Goal: Transaction & Acquisition: Purchase product/service

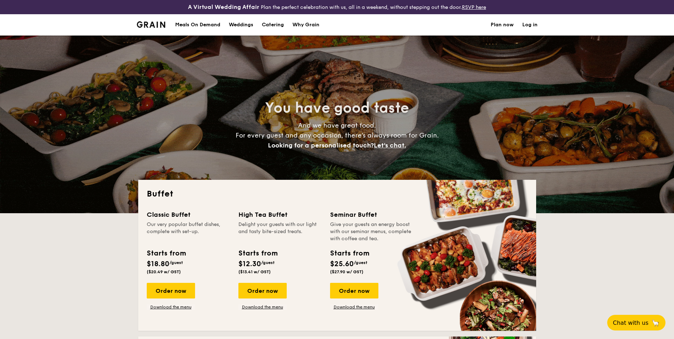
select select
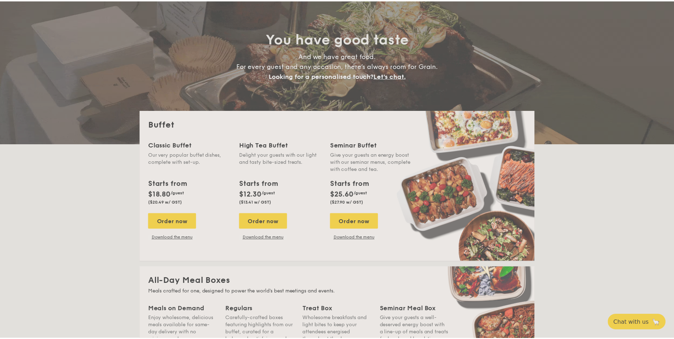
scroll to position [71, 0]
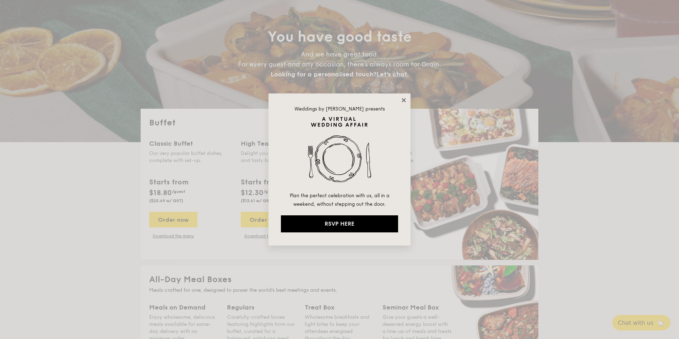
click at [402, 101] on icon at bounding box center [404, 100] width 6 height 6
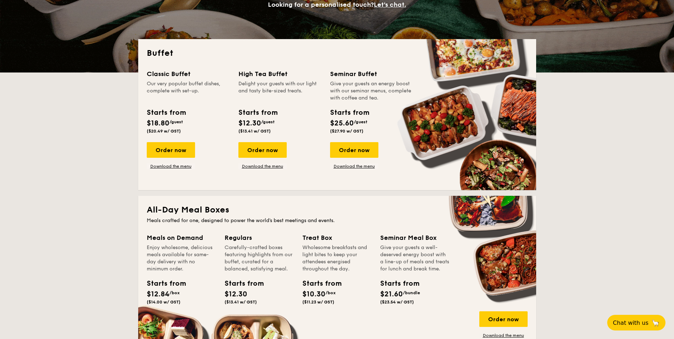
scroll to position [142, 0]
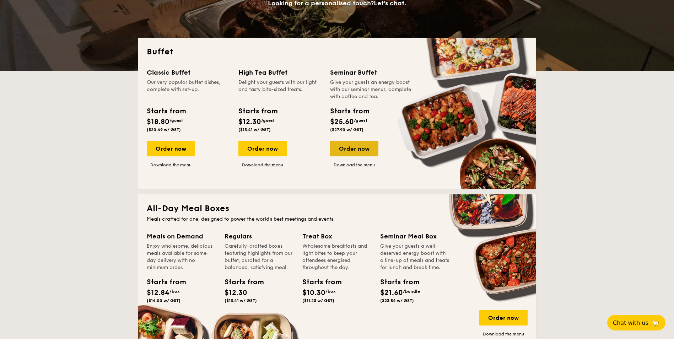
click at [368, 152] on div "Order now" at bounding box center [354, 149] width 48 height 16
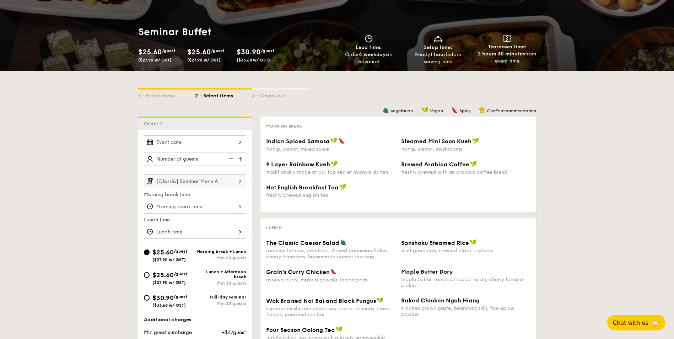
scroll to position [107, 0]
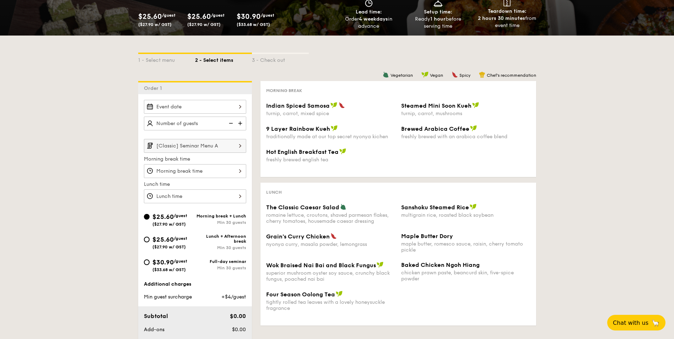
click at [195, 102] on div at bounding box center [195, 107] width 102 height 14
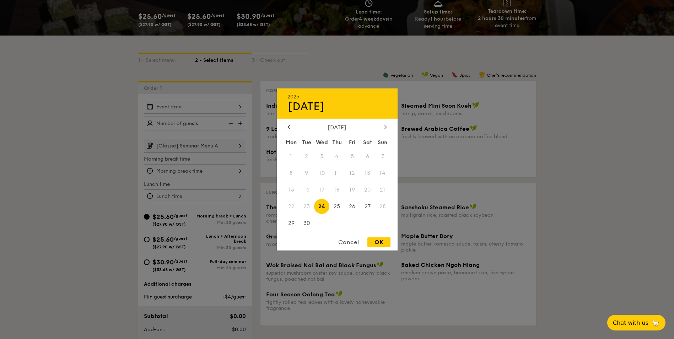
click at [385, 126] on icon at bounding box center [385, 126] width 3 height 5
click at [335, 156] on span "2" at bounding box center [336, 156] width 15 height 15
click at [378, 238] on div "OK" at bounding box center [378, 242] width 23 height 10
type input "[DATE]"
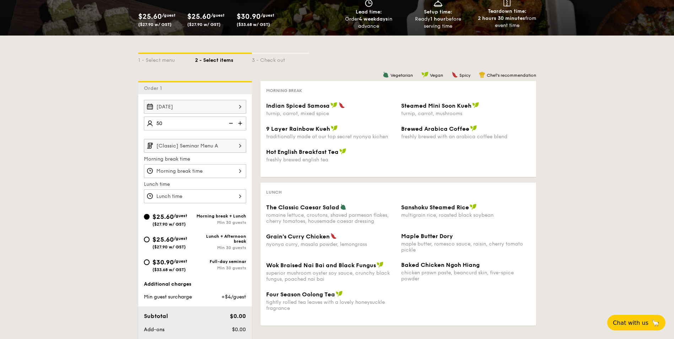
type input "50 guests"
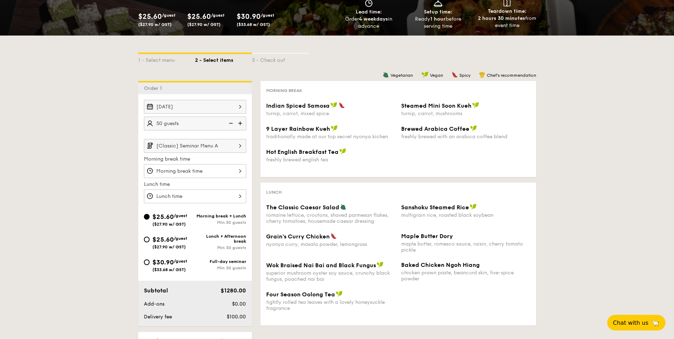
click at [242, 148] on img at bounding box center [240, 145] width 12 height 13
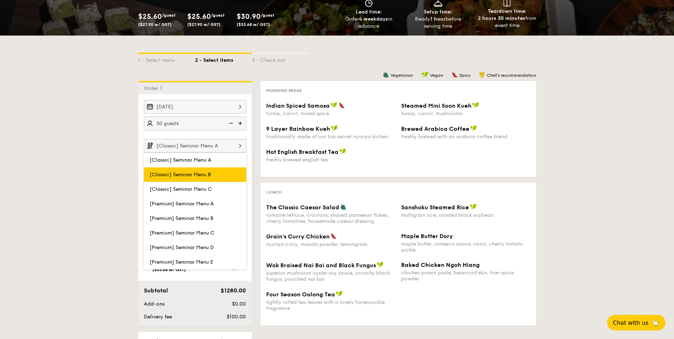
click at [224, 170] on label "[Classic] Seminar Menu B" at bounding box center [195, 174] width 102 height 15
click at [0, 0] on input "[Classic] Seminar Menu B" at bounding box center [0, 0] width 0 height 0
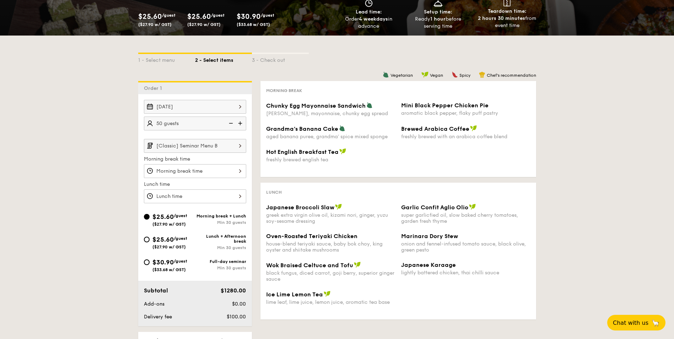
click at [231, 147] on input "[Classic] Seminar Menu B" at bounding box center [195, 146] width 102 height 14
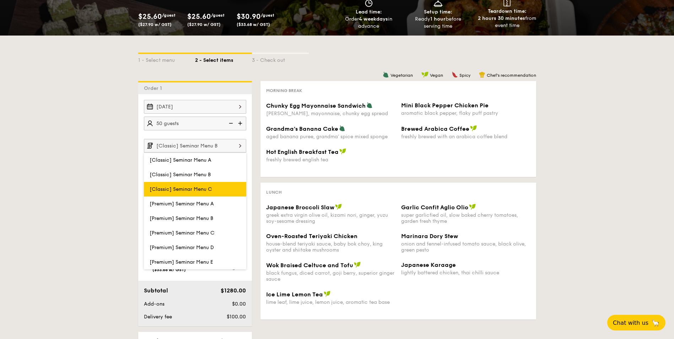
click at [215, 191] on label "[Classic] Seminar Menu C" at bounding box center [195, 189] width 102 height 15
click at [0, 0] on input "[Classic] Seminar Menu C" at bounding box center [0, 0] width 0 height 0
type input "[Classic] Seminar Menu C"
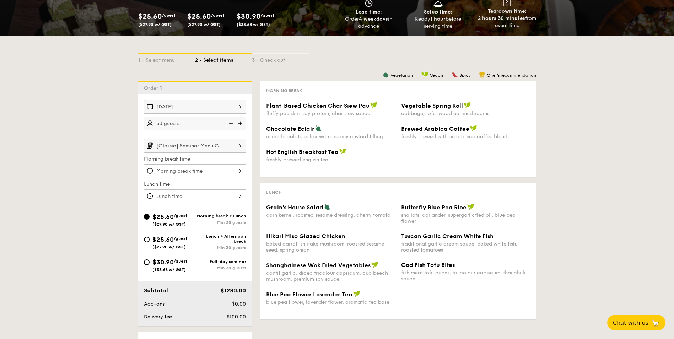
click at [227, 147] on input "[Classic] Seminar Menu C" at bounding box center [195, 146] width 102 height 14
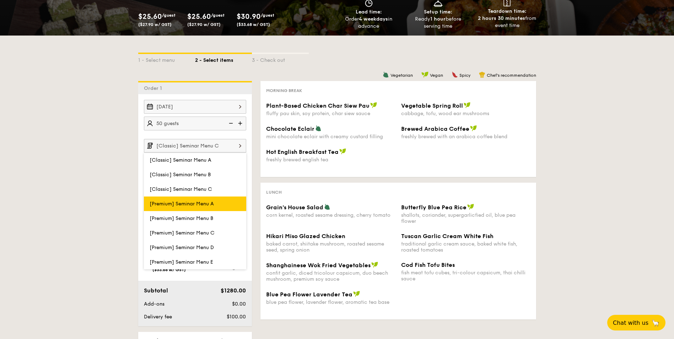
click at [207, 205] on span "[Premium] Seminar Menu A" at bounding box center [182, 204] width 64 height 6
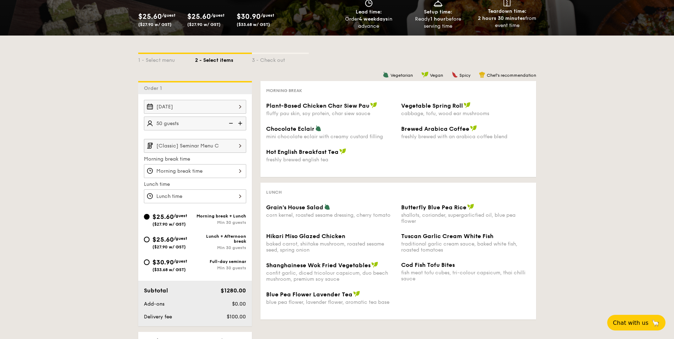
click at [228, 143] on input "[Classic] Seminar Menu C" at bounding box center [195, 146] width 102 height 14
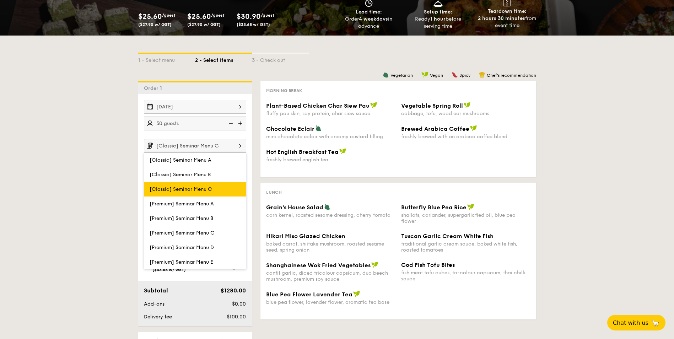
click at [210, 190] on span "[Classic] Seminar Menu C" at bounding box center [181, 189] width 63 height 6
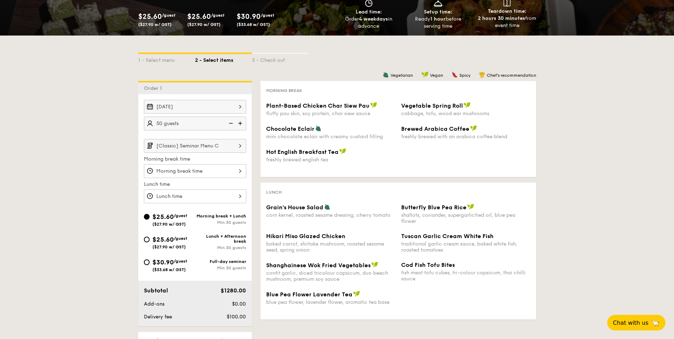
click at [180, 237] on span "/guest" at bounding box center [180, 238] width 13 height 5
click at [150, 237] on input "$25.60 /guest ($27.90 w/ GST) Lunch + Afternoon break Min 30 guests" at bounding box center [147, 240] width 6 height 6
radio input "true"
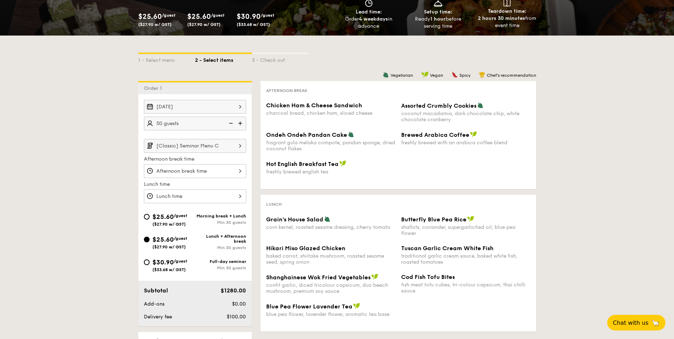
click at [160, 218] on span "$25.60" at bounding box center [162, 217] width 21 height 8
click at [150, 218] on input "$25.60 /guest ($27.90 w/ GST) Morning break + Lunch Min 30 guests" at bounding box center [147, 217] width 6 height 6
radio input "true"
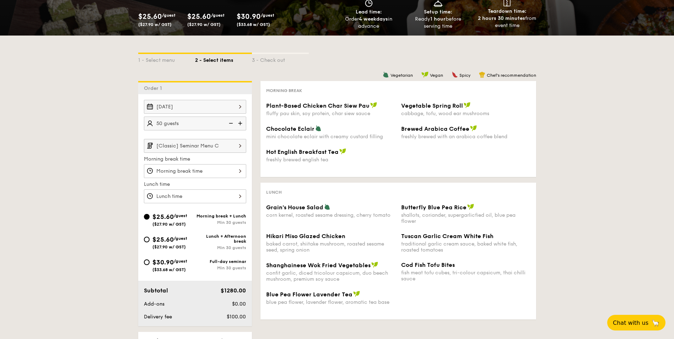
click at [215, 196] on div at bounding box center [195, 196] width 102 height 14
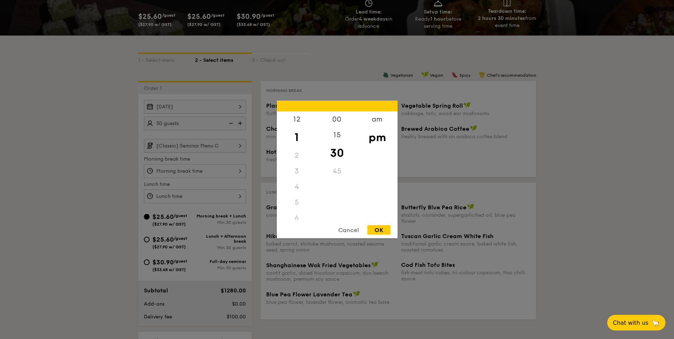
click at [215, 196] on div at bounding box center [337, 169] width 674 height 339
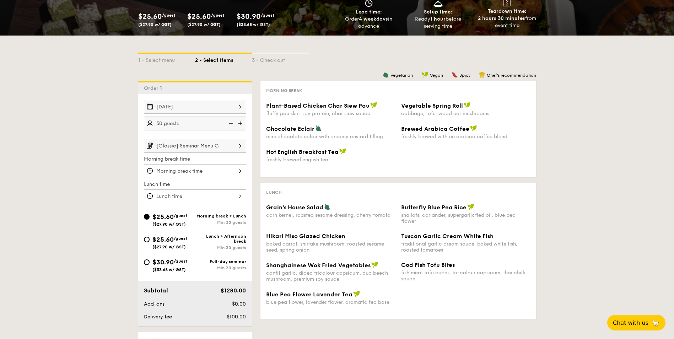
click at [227, 173] on div at bounding box center [195, 171] width 102 height 14
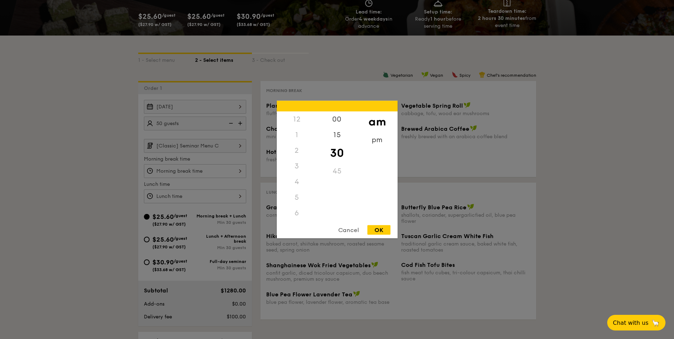
scroll to position [78, 0]
click at [227, 173] on div at bounding box center [337, 169] width 674 height 339
click at [238, 199] on div "12 1 2 3 4 5 6 7 8 9 10 11 00 15 30 45 am pm Cancel OK" at bounding box center [195, 196] width 102 height 14
click at [298, 167] on div "5" at bounding box center [297, 167] width 40 height 16
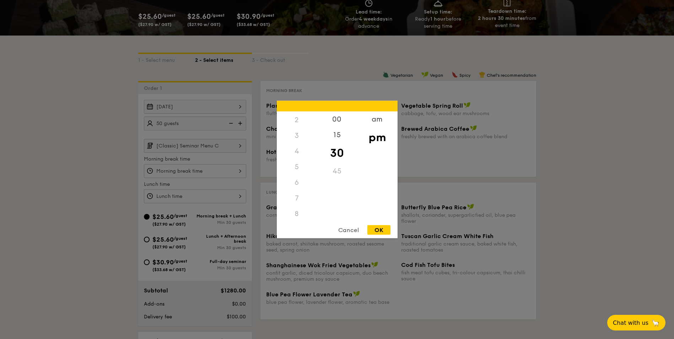
click at [298, 162] on div "5" at bounding box center [297, 167] width 40 height 16
click at [296, 165] on div "5" at bounding box center [297, 167] width 40 height 16
click at [348, 228] on div "Cancel" at bounding box center [348, 230] width 35 height 10
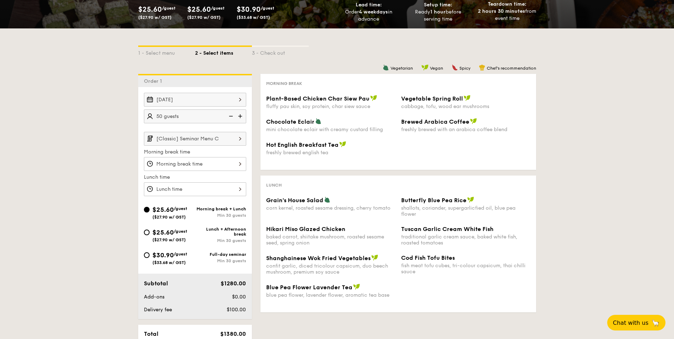
scroll to position [107, 0]
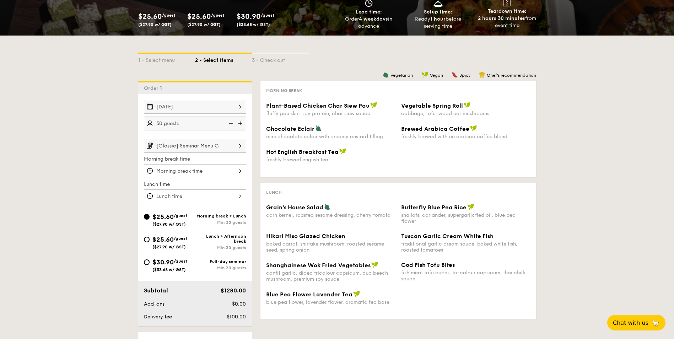
click at [234, 150] on img at bounding box center [240, 145] width 12 height 13
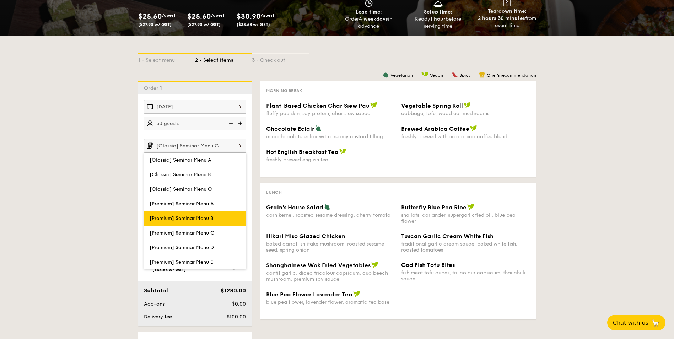
click at [213, 219] on span "[Premium] Seminar Menu B" at bounding box center [182, 218] width 64 height 6
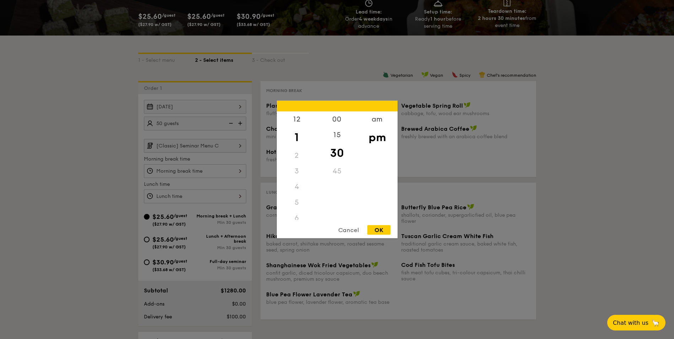
click at [222, 197] on div "12 1 2 3 4 5 6 7 8 9 10 11 00 15 30 45 am pm Cancel OK" at bounding box center [195, 196] width 102 height 14
click at [302, 156] on div "2" at bounding box center [297, 156] width 40 height 16
click at [297, 156] on div "2" at bounding box center [297, 156] width 40 height 16
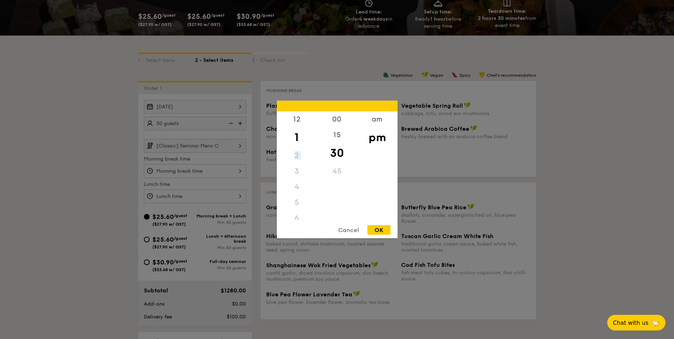
drag, startPoint x: 297, startPoint y: 156, endPoint x: 298, endPoint y: 152, distance: 4.4
click at [298, 152] on div "2" at bounding box center [297, 156] width 40 height 16
click at [297, 156] on div "2" at bounding box center [297, 156] width 40 height 16
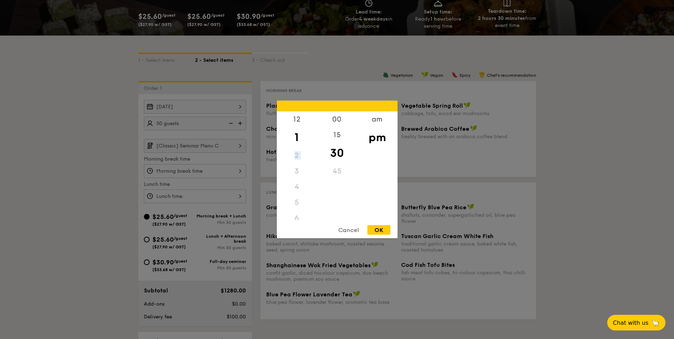
click at [297, 156] on div "2" at bounding box center [297, 156] width 40 height 16
drag, startPoint x: 297, startPoint y: 156, endPoint x: 312, endPoint y: 178, distance: 27.6
click at [297, 156] on div "2" at bounding box center [297, 156] width 40 height 16
click at [338, 230] on div "Cancel" at bounding box center [348, 230] width 35 height 10
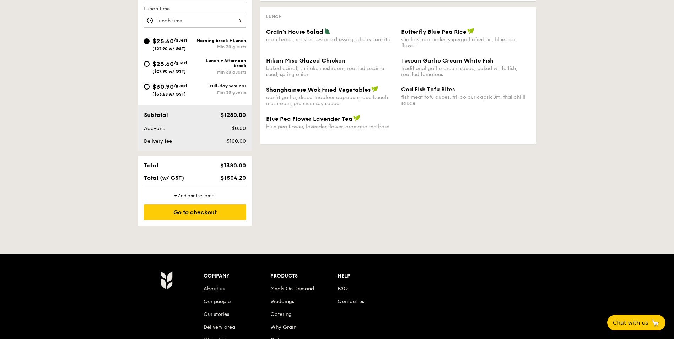
scroll to position [284, 0]
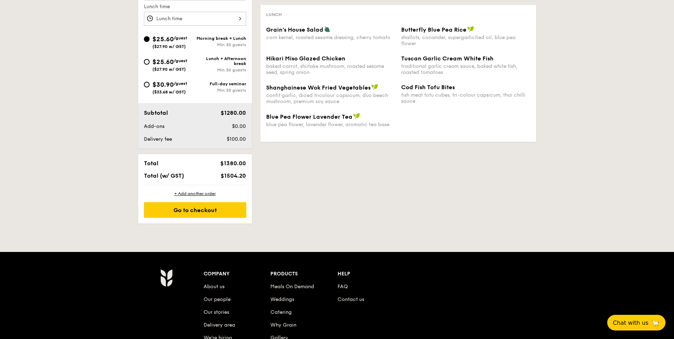
select select
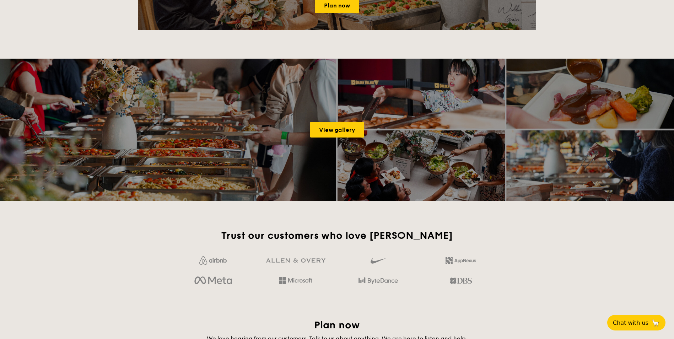
scroll to position [156, 0]
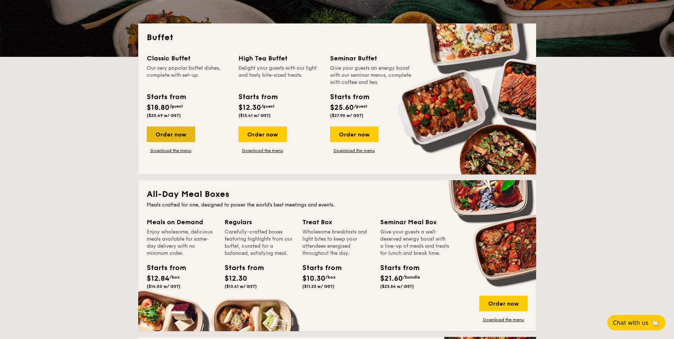
click at [184, 134] on div "Order now" at bounding box center [171, 134] width 48 height 16
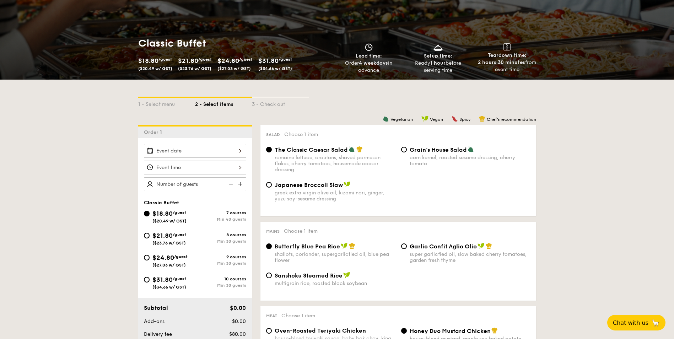
scroll to position [107, 0]
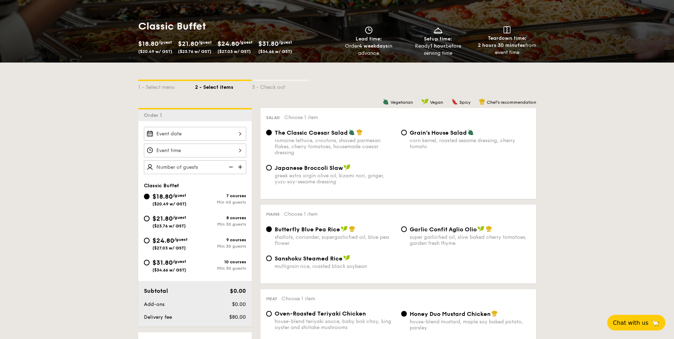
click at [217, 155] on div at bounding box center [195, 150] width 102 height 14
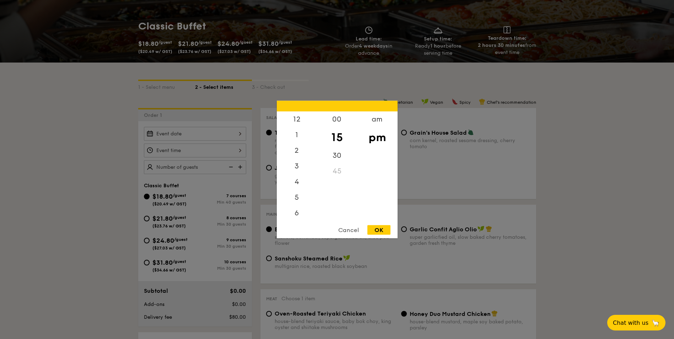
scroll to position [31, 0]
click at [296, 170] on div "5" at bounding box center [297, 168] width 40 height 21
click at [339, 159] on div "30" at bounding box center [337, 158] width 40 height 21
click at [336, 123] on div "00" at bounding box center [337, 122] width 40 height 21
click at [385, 230] on div "OK" at bounding box center [378, 230] width 23 height 10
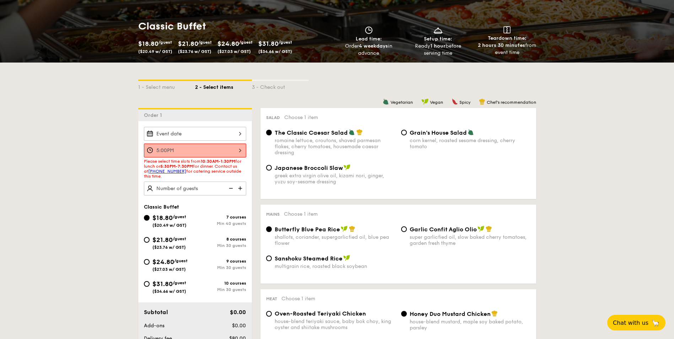
click at [228, 150] on div "5:00PM" at bounding box center [195, 150] width 102 height 14
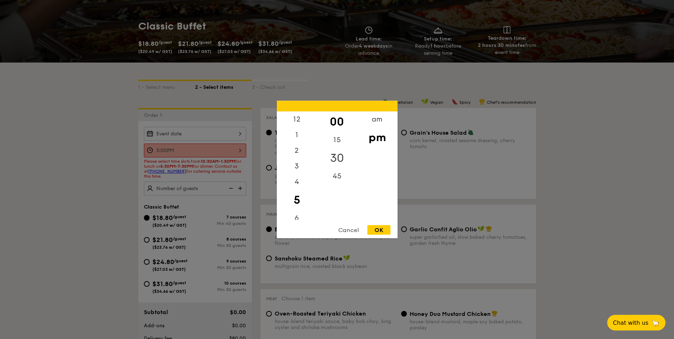
click at [339, 158] on div "30" at bounding box center [337, 158] width 40 height 21
click at [381, 230] on div "OK" at bounding box center [378, 230] width 23 height 10
type input "5:30PM"
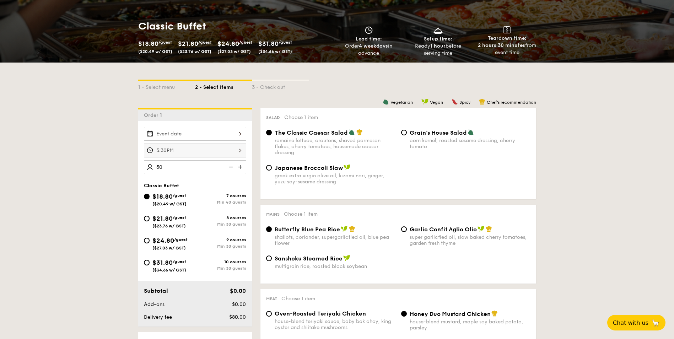
type input "50 guests"
click at [215, 136] on div at bounding box center [195, 134] width 102 height 14
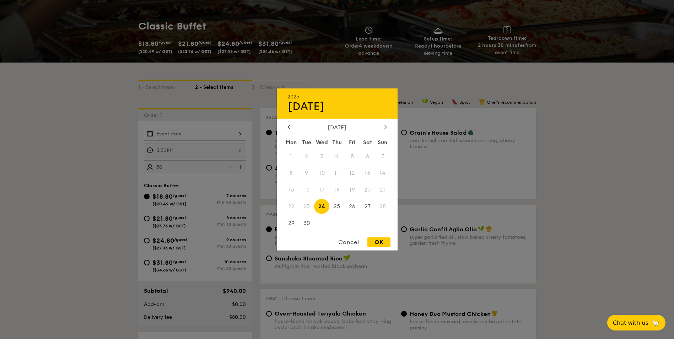
click at [384, 129] on icon at bounding box center [385, 127] width 2 height 4
click at [336, 157] on span "2" at bounding box center [336, 156] width 15 height 15
click at [381, 245] on div "OK" at bounding box center [378, 242] width 23 height 10
type input "[DATE]"
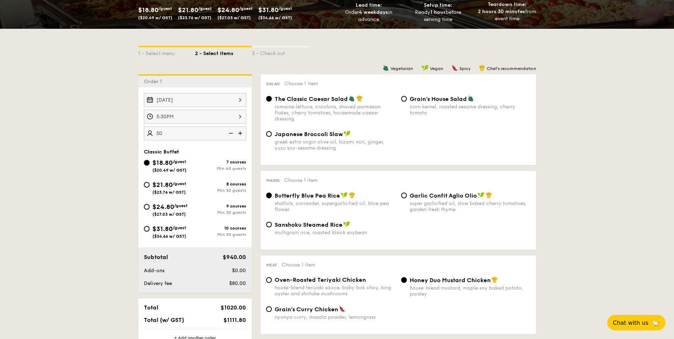
scroll to position [142, 0]
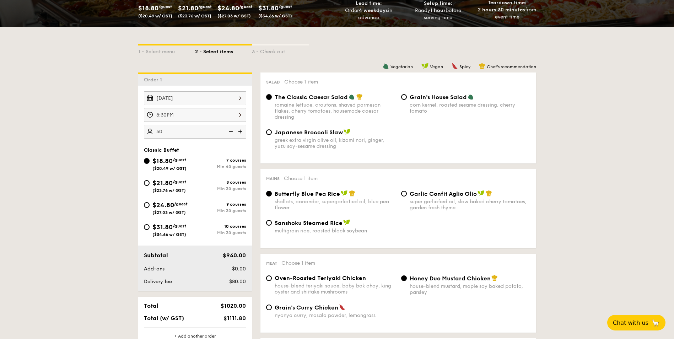
click at [173, 206] on span "$24.80" at bounding box center [163, 205] width 22 height 8
click at [150, 206] on input "$24.80 /guest ($27.03 w/ GST) 9 courses Min 30 guests" at bounding box center [147, 205] width 6 height 6
radio input "true"
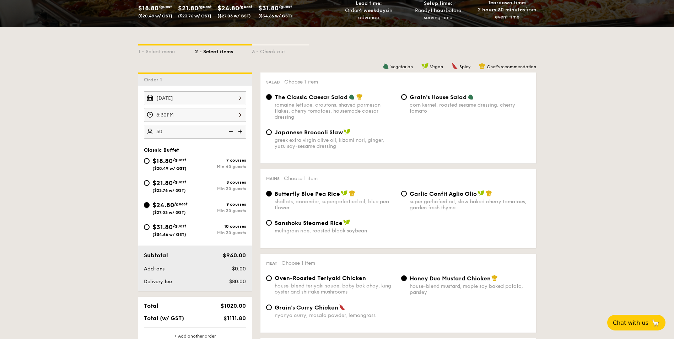
radio input "true"
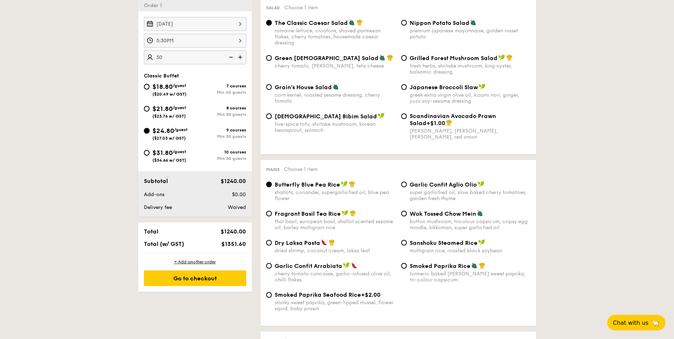
scroll to position [249, 0]
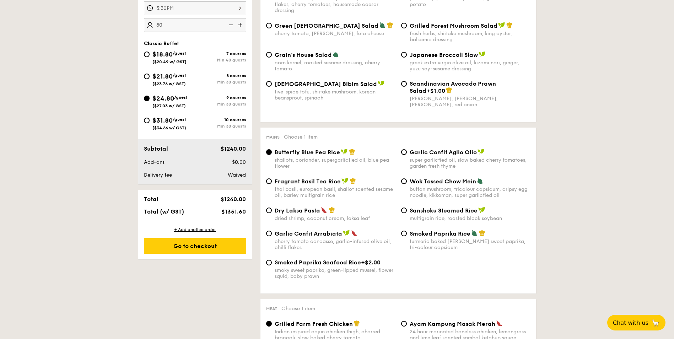
click at [290, 212] on span "Dry Laksa Pasta" at bounding box center [297, 210] width 45 height 7
click at [272, 212] on input "Dry Laksa Pasta dried shrimp, coconut cream, laksa leaf" at bounding box center [269, 210] width 6 height 6
radio input "true"
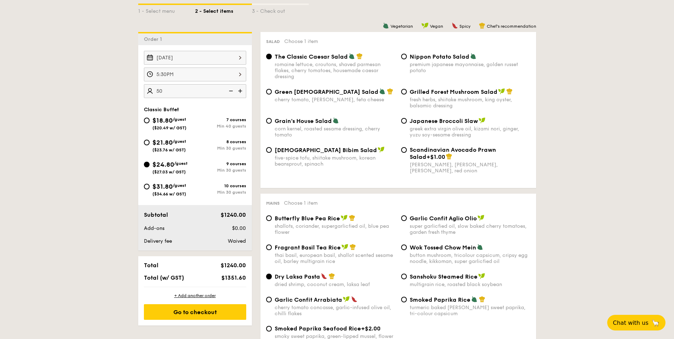
scroll to position [178, 0]
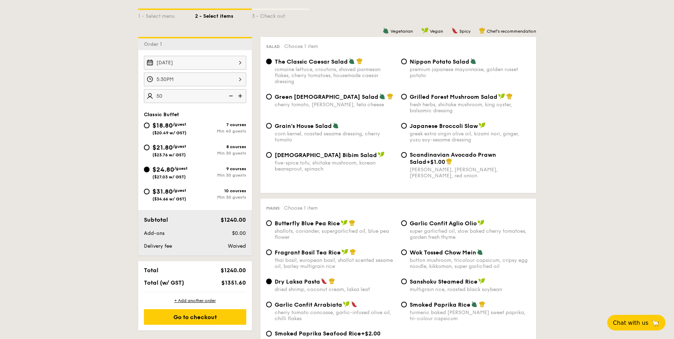
click at [422, 62] on span "Nippon Potato Salad" at bounding box center [440, 61] width 60 height 7
click at [407, 62] on input "Nippon Potato Salad premium japanese mayonnaise, golden russet potato" at bounding box center [404, 62] width 6 height 6
radio input "true"
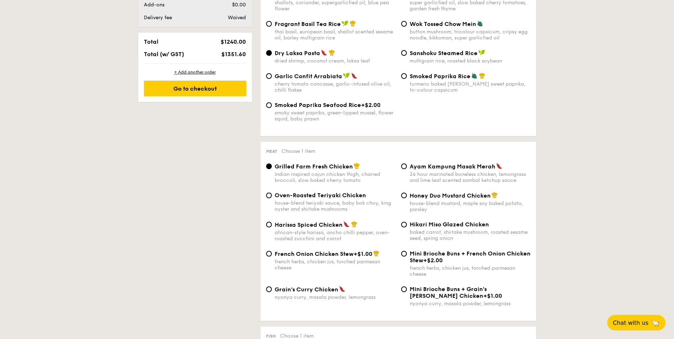
scroll to position [462, 0]
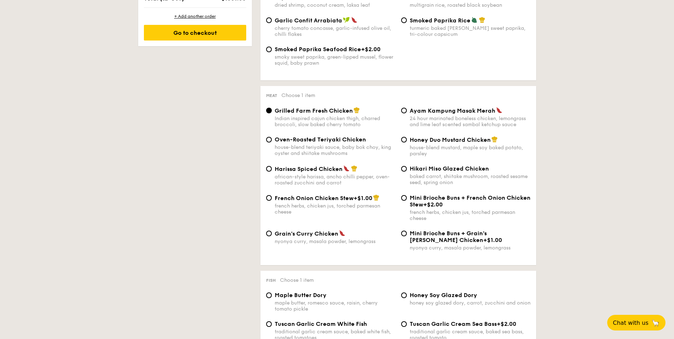
click at [474, 171] on span "Hikari Miso Glazed Chicken" at bounding box center [449, 168] width 79 height 7
click at [407, 171] on input "Hikari Miso Glazed Chicken baked carrot, shiitake mushroom, roasted sesame seed…" at bounding box center [404, 169] width 6 height 6
radio input "true"
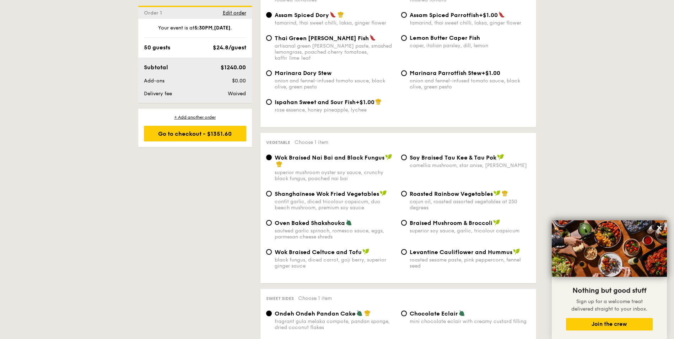
scroll to position [817, 0]
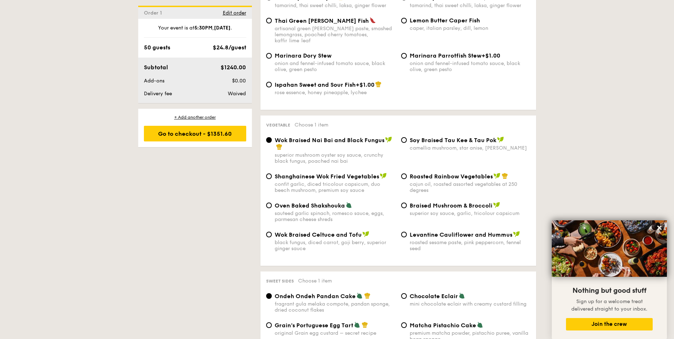
click at [324, 203] on div "Oven Baked Shakshouka sauteed garlic spinach, romesco sauce, eggs, parmesan che…" at bounding box center [335, 212] width 121 height 21
click at [272, 203] on input "Oven Baked Shakshouka sauteed garlic spinach, romesco sauce, eggs, parmesan che…" at bounding box center [269, 205] width 6 height 6
radio input "true"
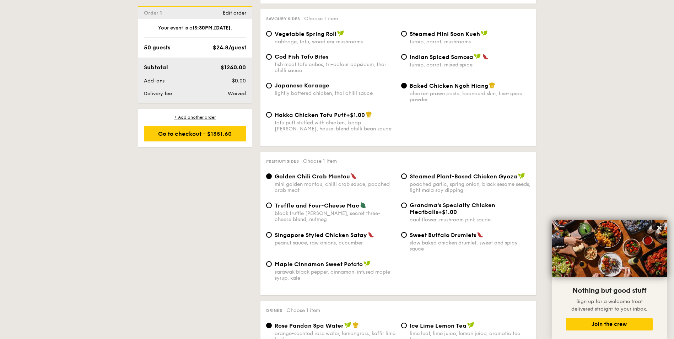
scroll to position [1243, 0]
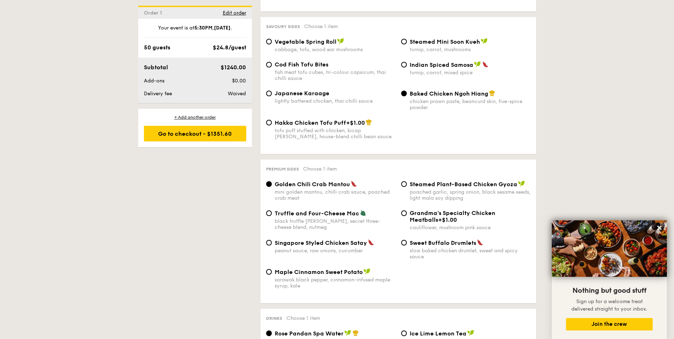
click at [358, 239] on span "Singapore Styled Chicken Satay" at bounding box center [321, 242] width 92 height 7
click at [272, 240] on input "Singapore Styled Chicken Satay peanut sauce, raw onions, cucumber" at bounding box center [269, 243] width 6 height 6
radio input "true"
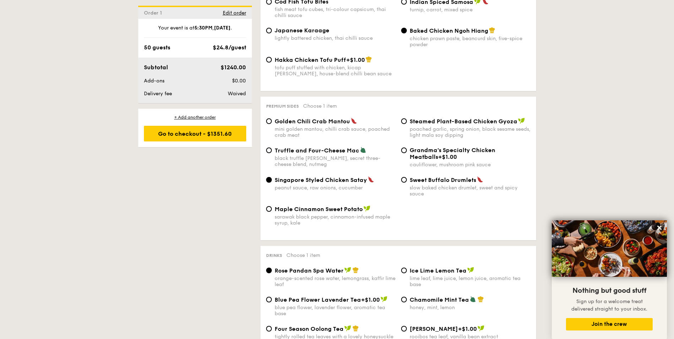
scroll to position [1279, 0]
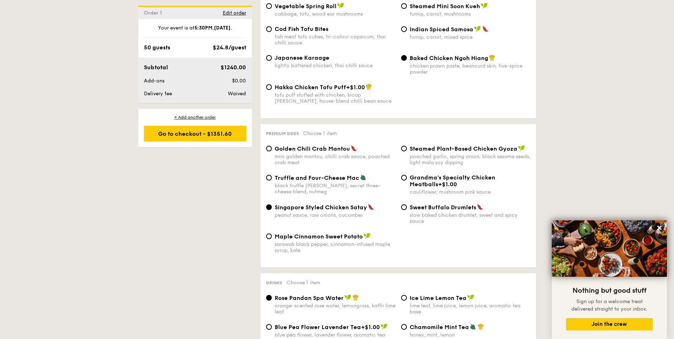
drag, startPoint x: 462, startPoint y: 170, endPoint x: 472, endPoint y: 174, distance: 11.1
click at [462, 174] on span "Grandma's Specialty Chicken Meatballs" at bounding box center [453, 180] width 86 height 13
click at [407, 175] on input "Grandma's Specialty Chicken Meatballs +$1.00 cauliflower, mushroom pink sauce" at bounding box center [404, 178] width 6 height 6
radio input "true"
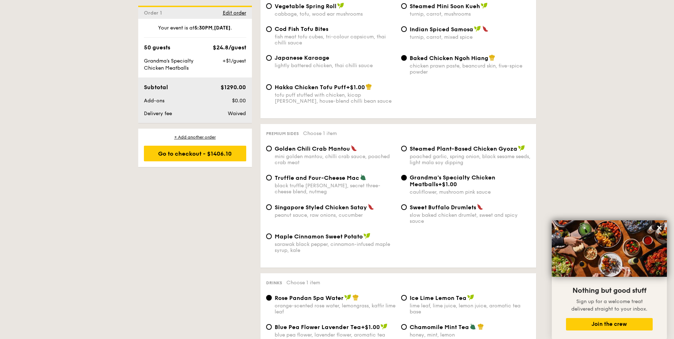
click at [339, 204] on div "Singapore Styled Chicken Satay" at bounding box center [335, 207] width 121 height 7
click at [272, 204] on input "Singapore Styled Chicken Satay peanut sauce, raw onions, cucumber" at bounding box center [269, 207] width 6 height 6
radio input "true"
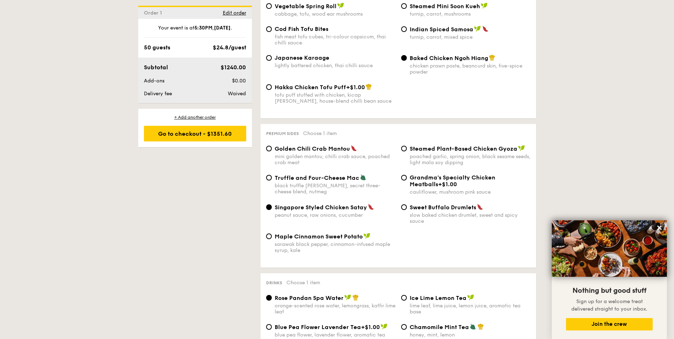
click at [438, 181] on span "+$1.00" at bounding box center [447, 184] width 19 height 7
click at [407, 177] on input "Grandma's Specialty Chicken Meatballs +$1.00 cauliflower, mushroom pink sauce" at bounding box center [404, 178] width 6 height 6
radio input "true"
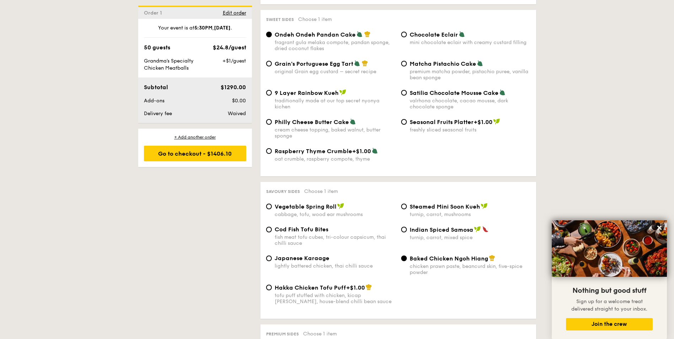
scroll to position [1066, 0]
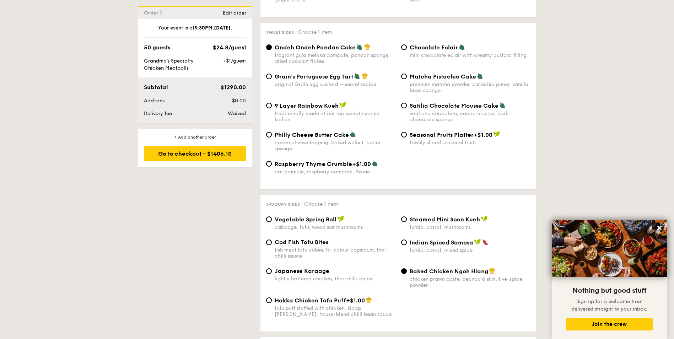
click at [333, 216] on span "Vegetable Spring Roll" at bounding box center [306, 219] width 62 height 7
click at [272, 216] on input "Vegetable Spring Roll cabbage, tofu, wood ear mushrooms" at bounding box center [269, 219] width 6 height 6
radio input "true"
click at [426, 268] on span "Baked Chicken Ngoh Hiang" at bounding box center [449, 271] width 78 height 7
click at [407, 268] on input "Baked Chicken Ngoh Hiang chicken prawn paste, beancurd skin, five-spice powder" at bounding box center [404, 271] width 6 height 6
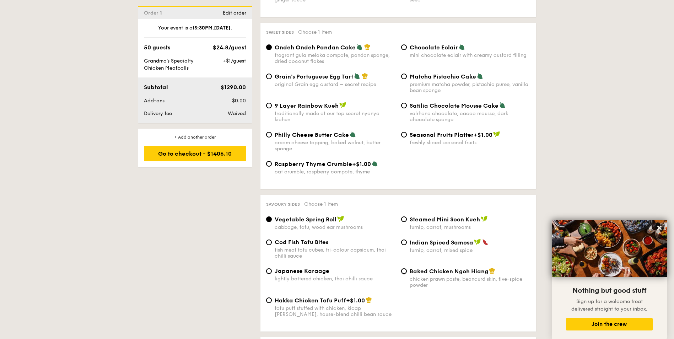
radio input "true"
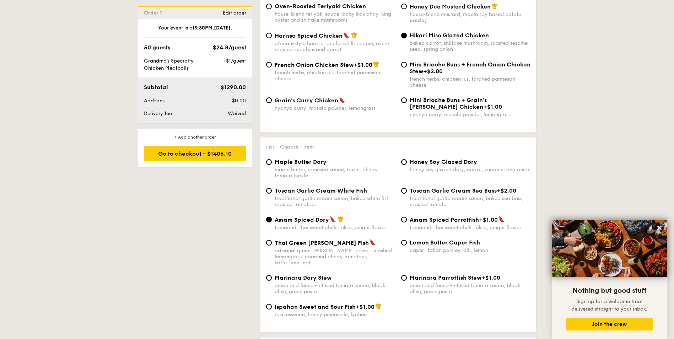
scroll to position [593, 0]
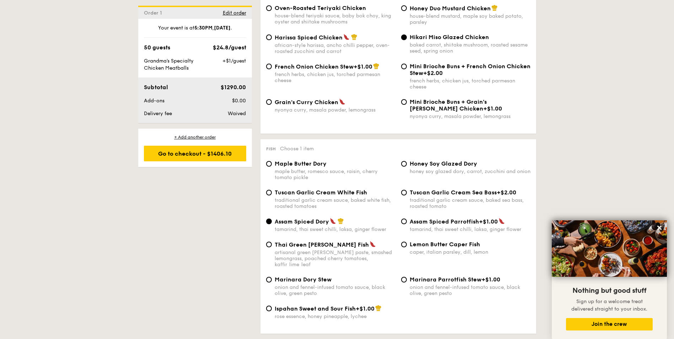
click at [471, 169] on div "honey soy glazed dory, carrot, zucchini and onion" at bounding box center [470, 171] width 121 height 6
click at [407, 167] on input "Honey Soy Glazed Dory honey soy glazed dory, carrot, zucchini and onion" at bounding box center [404, 164] width 6 height 6
radio input "true"
click at [336, 206] on div "traditional garlic cream sauce, baked white fish, roasted tomatoes" at bounding box center [335, 203] width 121 height 12
click at [272, 195] on input "Tuscan Garlic Cream White Fish traditional garlic cream sauce, baked white fish…" at bounding box center [269, 193] width 6 height 6
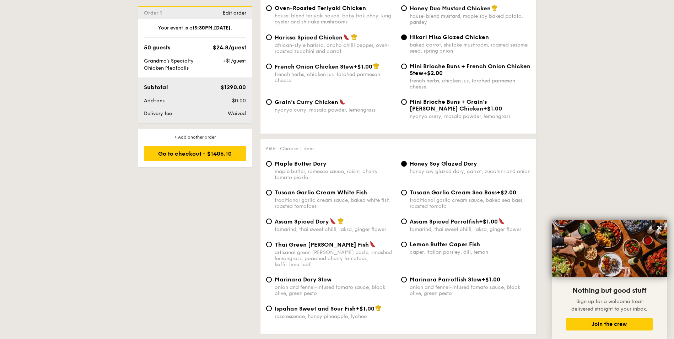
radio input "true"
click at [329, 276] on span "Marinara Dory Stew" at bounding box center [303, 279] width 57 height 7
click at [272, 277] on input "Marinara Dory Stew onion and fennel-infused tomato sauce, black olive, green pe…" at bounding box center [269, 280] width 6 height 6
radio input "true"
click at [336, 197] on div "Tuscan Garlic Cream White Fish traditional garlic cream sauce, baked white fish…" at bounding box center [335, 199] width 121 height 20
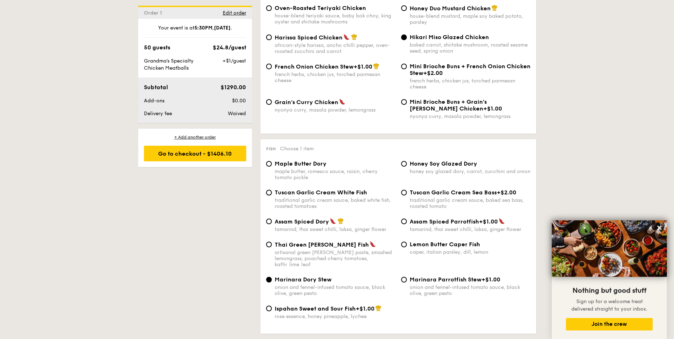
click at [272, 195] on input "Tuscan Garlic Cream White Fish traditional garlic cream sauce, baked white fish…" at bounding box center [269, 193] width 6 height 6
radio input "true"
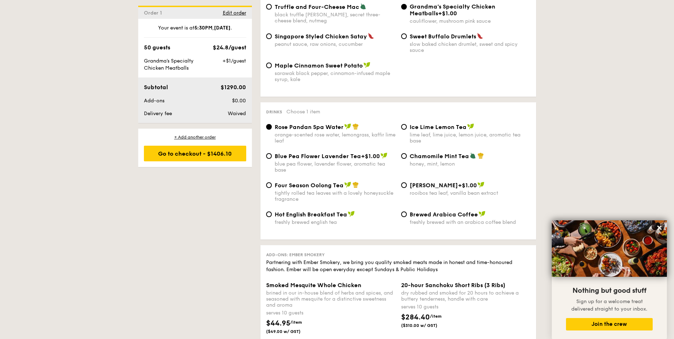
scroll to position [1410, 0]
